Goal: Information Seeking & Learning: Find specific fact

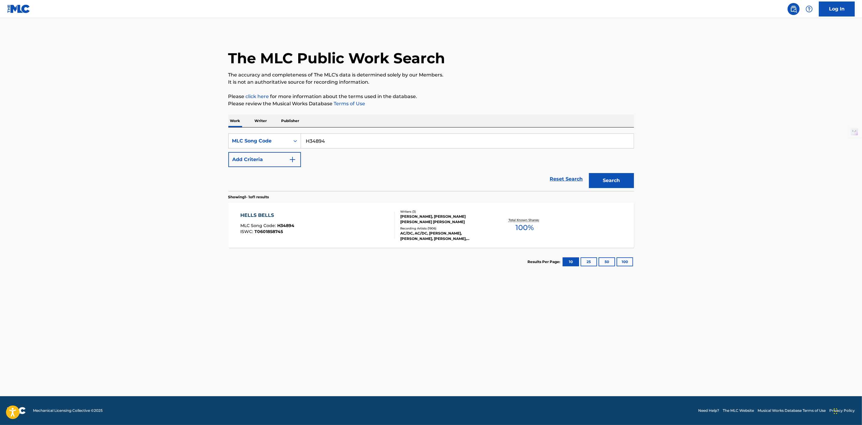
click at [430, 221] on div "[PERSON_NAME], [PERSON_NAME] [PERSON_NAME] [PERSON_NAME]" at bounding box center [445, 219] width 91 height 11
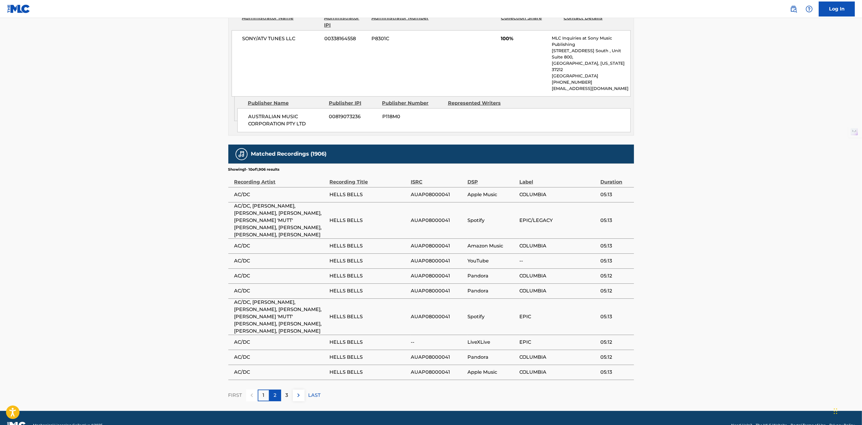
click at [272, 390] on div "2" at bounding box center [276, 396] width 12 height 12
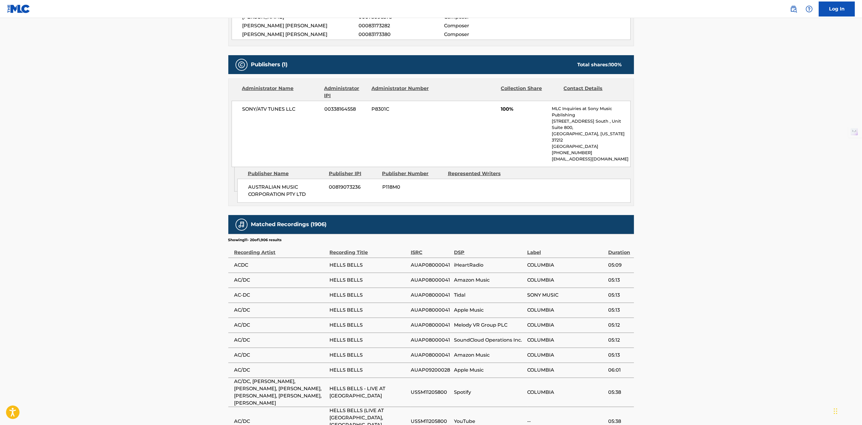
scroll to position [238, 0]
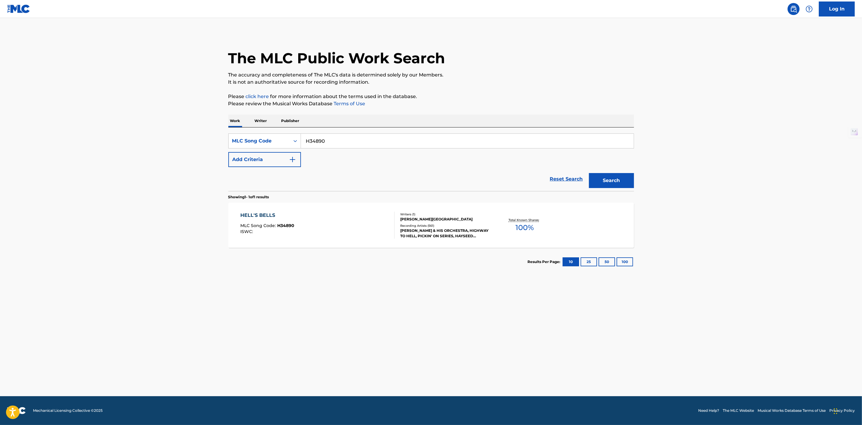
click at [408, 216] on div "Writers ( 1 )" at bounding box center [445, 214] width 91 height 5
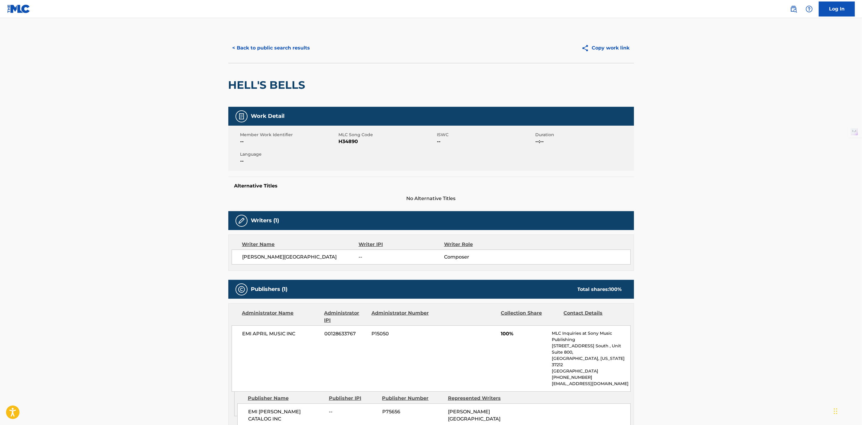
scroll to position [91, 0]
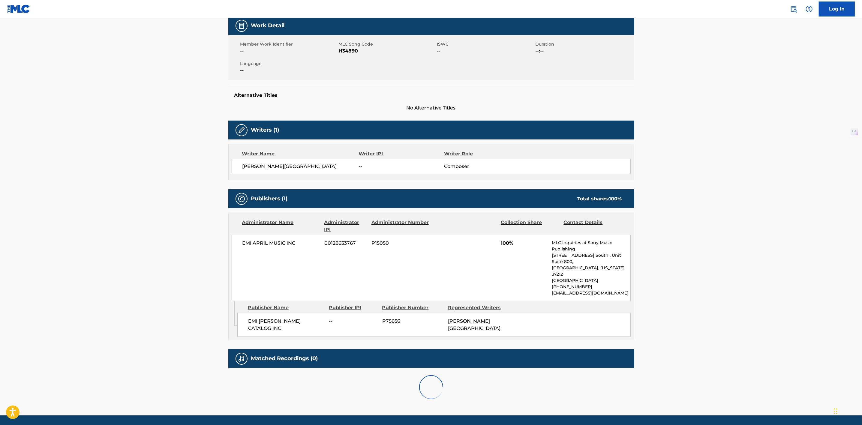
click at [734, 278] on main "< Back to public search results Copy work link HELL'S BELLS Work Detail Member …" at bounding box center [431, 171] width 862 height 488
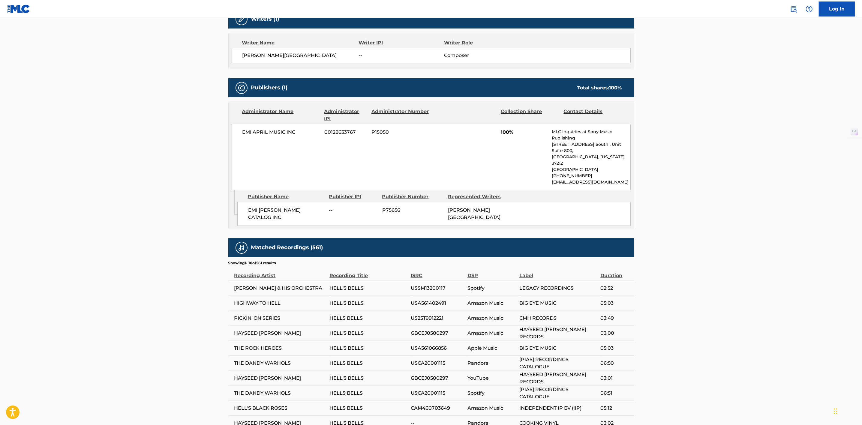
scroll to position [248, 0]
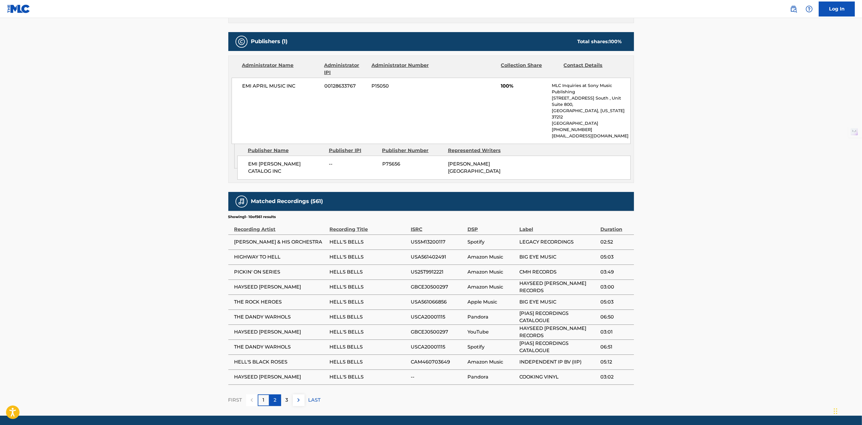
click at [276, 397] on p "2" at bounding box center [275, 400] width 3 height 7
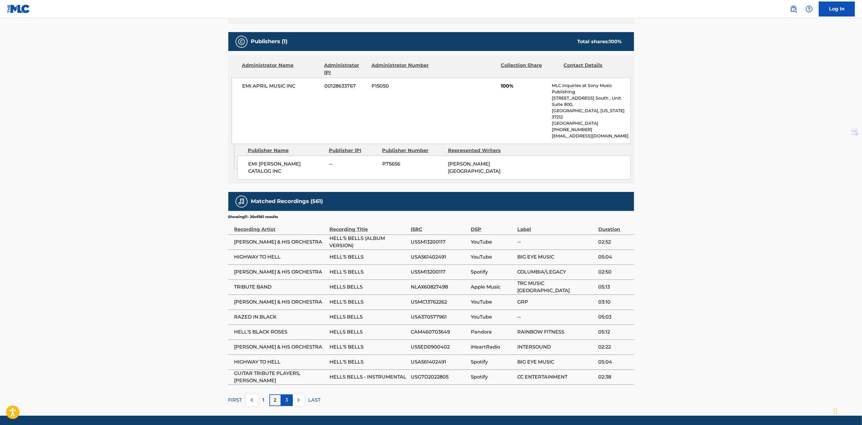
click at [286, 397] on p "3" at bounding box center [287, 400] width 3 height 7
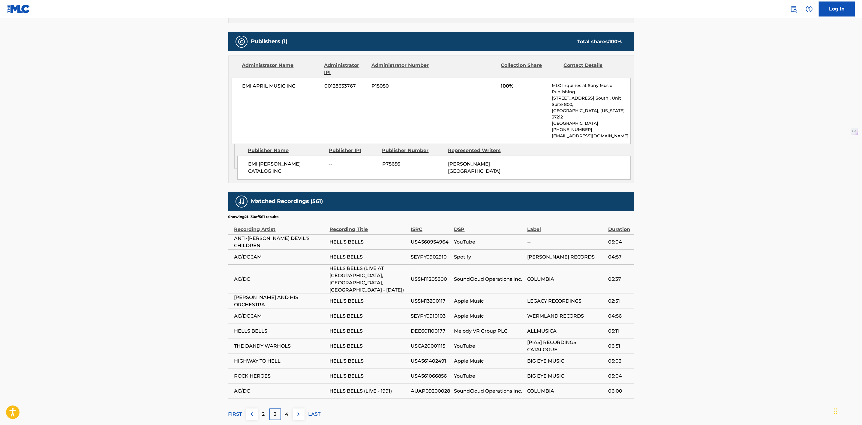
scroll to position [262, 0]
